Goal: Use online tool/utility: Use online tool/utility

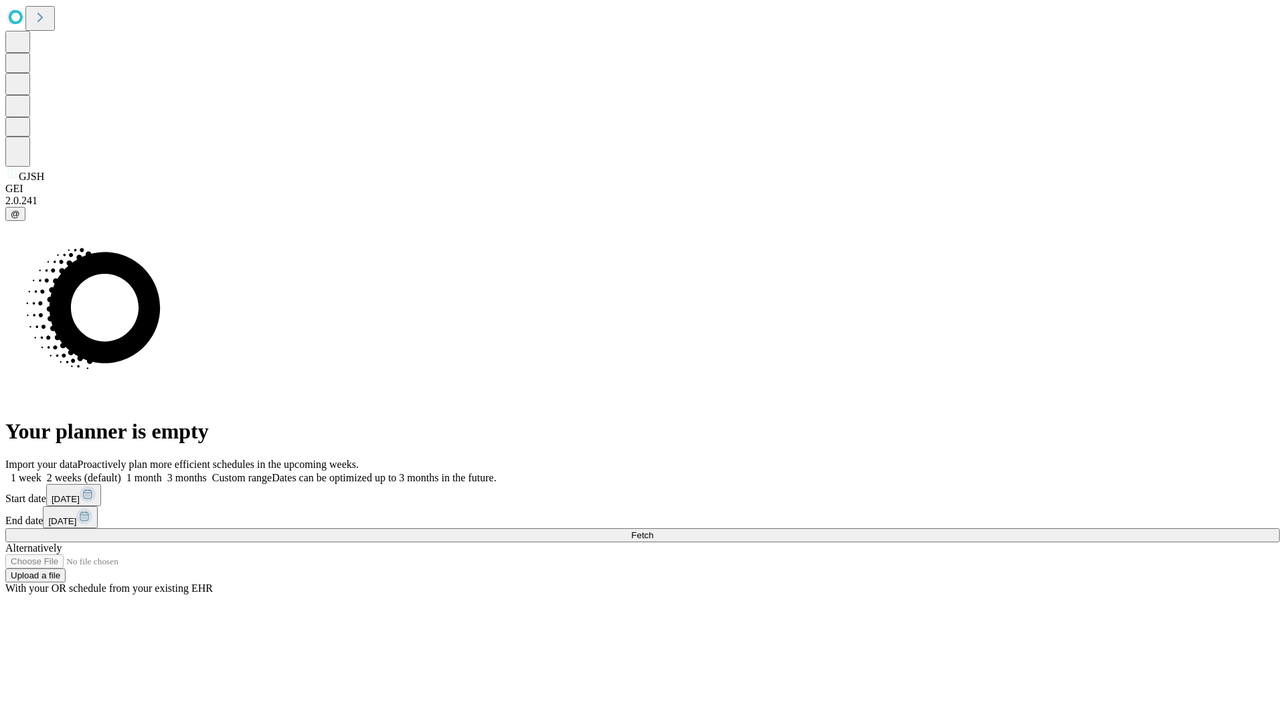
click at [653, 530] on span "Fetch" at bounding box center [642, 535] width 22 height 10
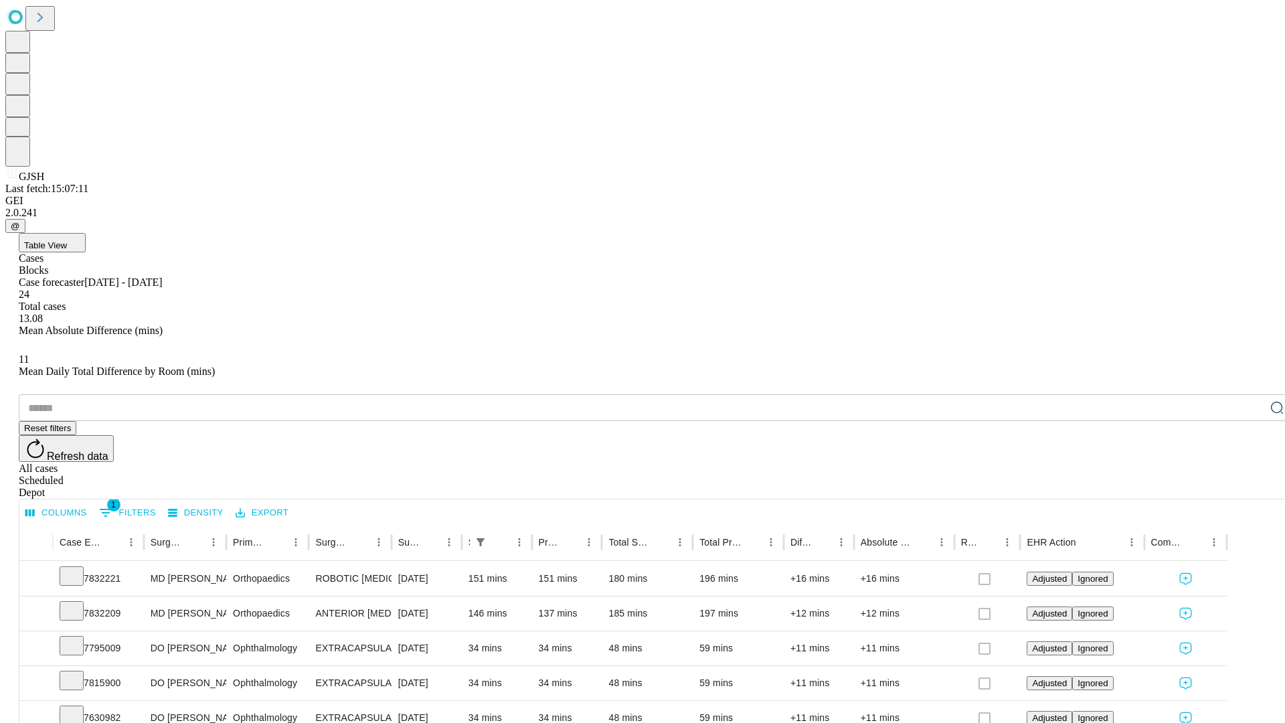
click at [67, 240] on span "Table View" at bounding box center [45, 245] width 43 height 10
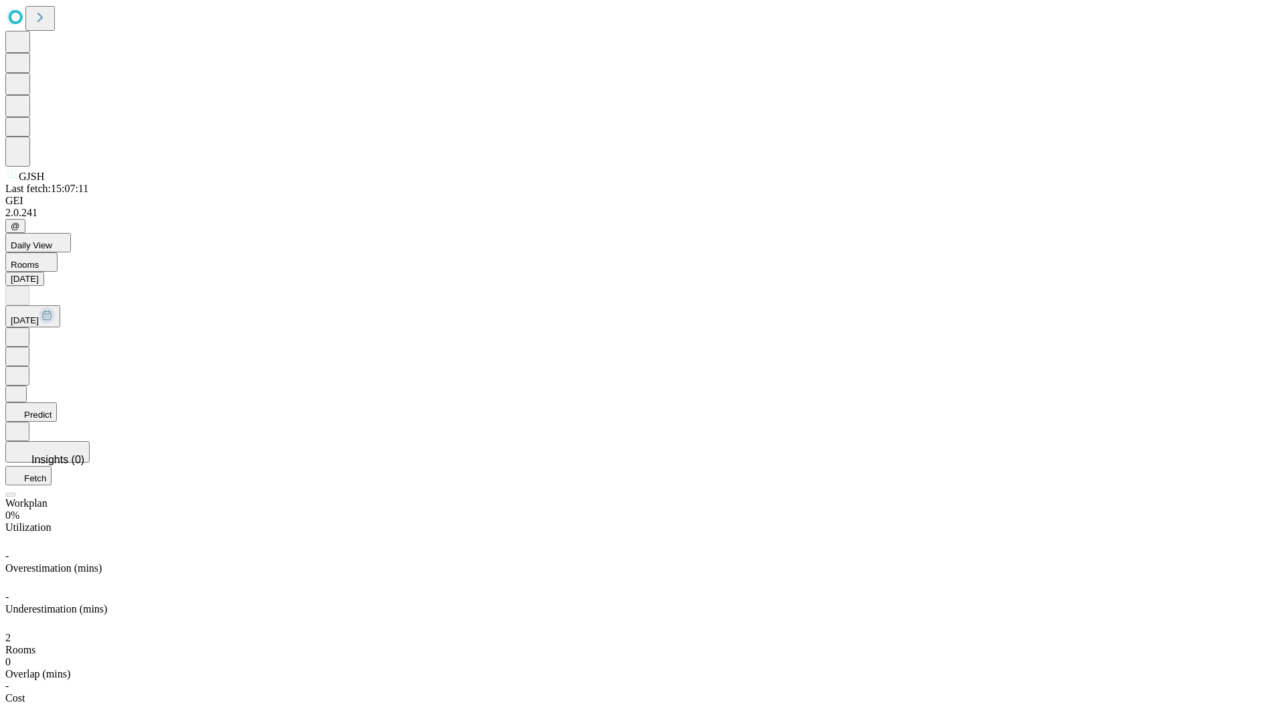
click at [57, 402] on button "Predict" at bounding box center [31, 411] width 52 height 19
